Goal: Task Accomplishment & Management: Manage account settings

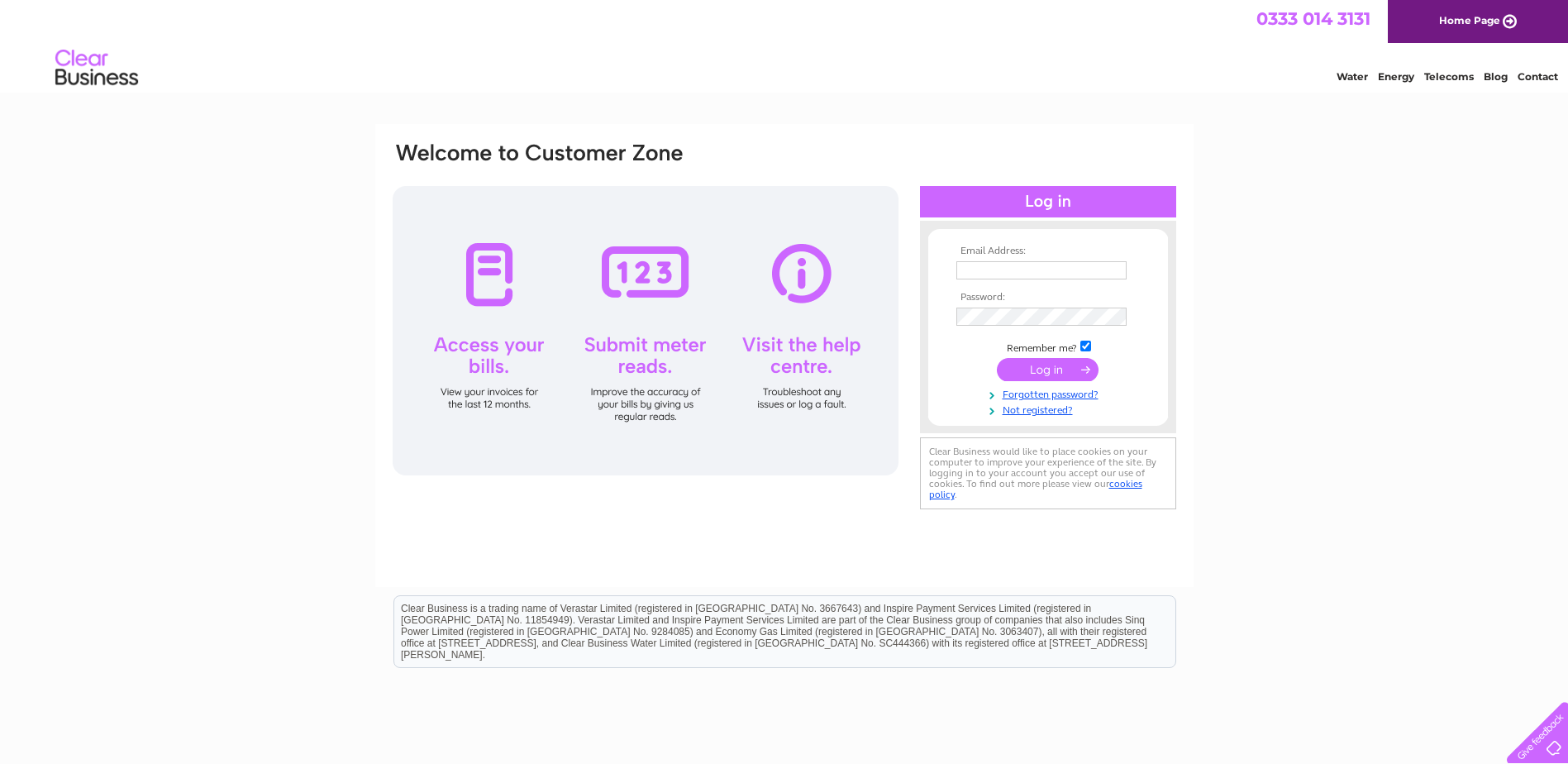
type input "[EMAIL_ADDRESS][DOMAIN_NAME]"
click at [1054, 373] on input "submit" at bounding box center [1047, 370] width 101 height 23
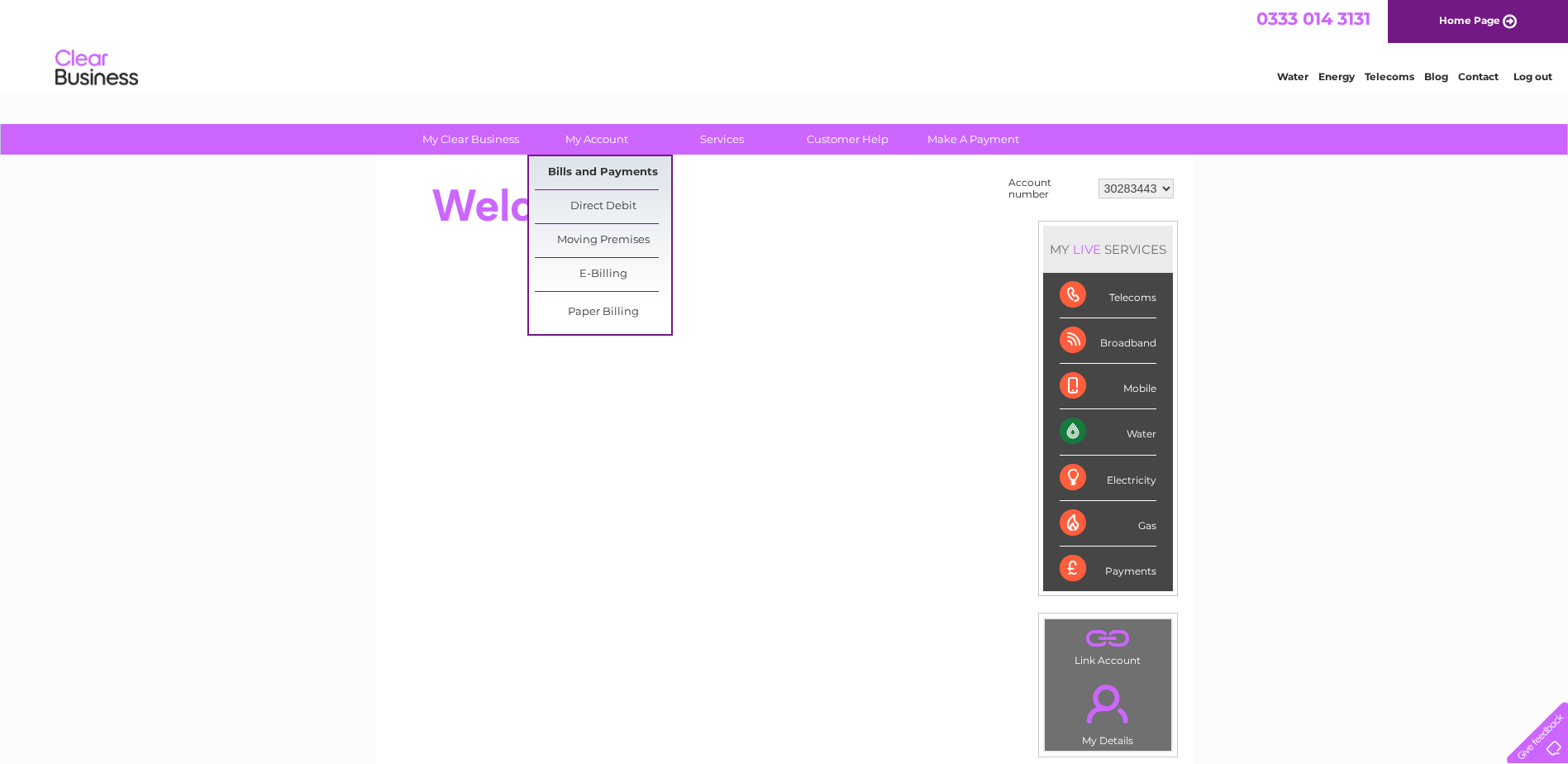
click at [597, 168] on link "Bills and Payments" at bounding box center [603, 172] width 136 height 33
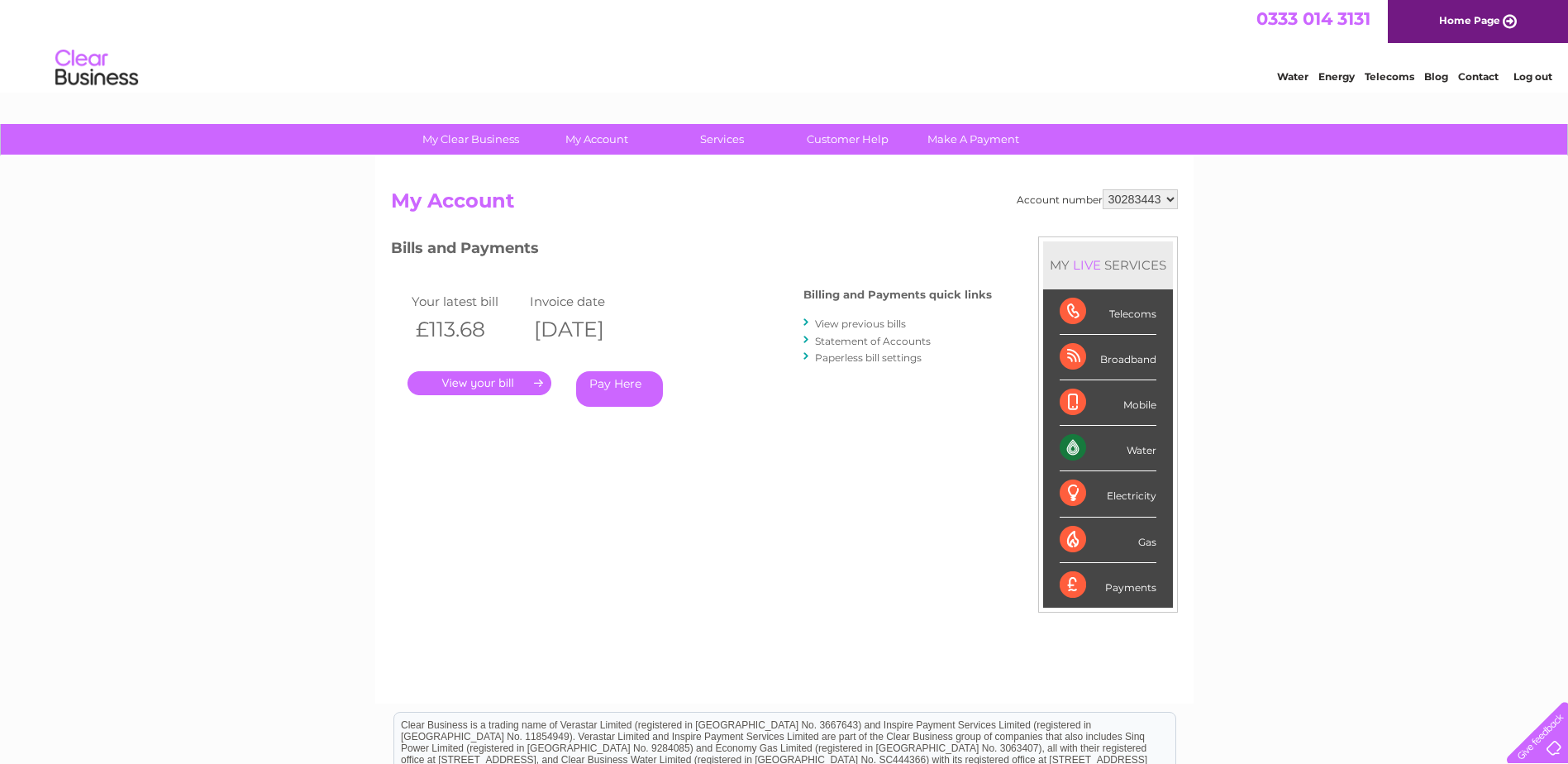
click at [452, 378] on link "." at bounding box center [479, 382] width 144 height 24
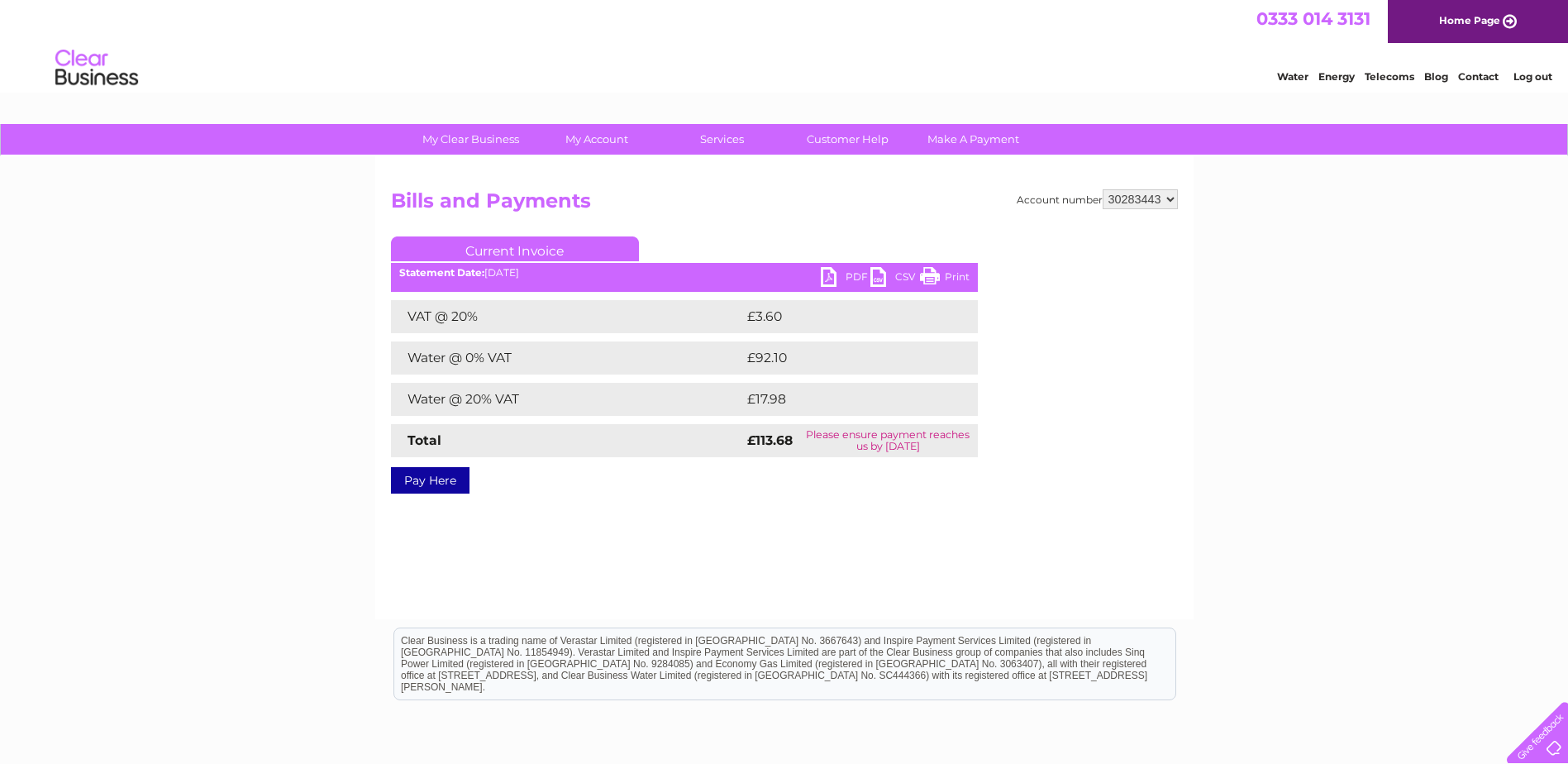
click at [849, 275] on link "PDF" at bounding box center [845, 279] width 49 height 24
